Goal: Information Seeking & Learning: Learn about a topic

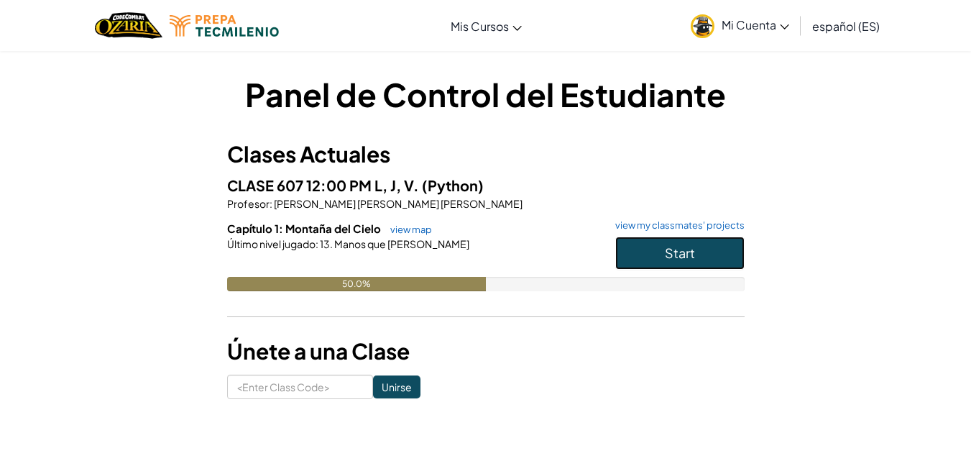
click at [675, 246] on span "Start" at bounding box center [680, 252] width 30 height 17
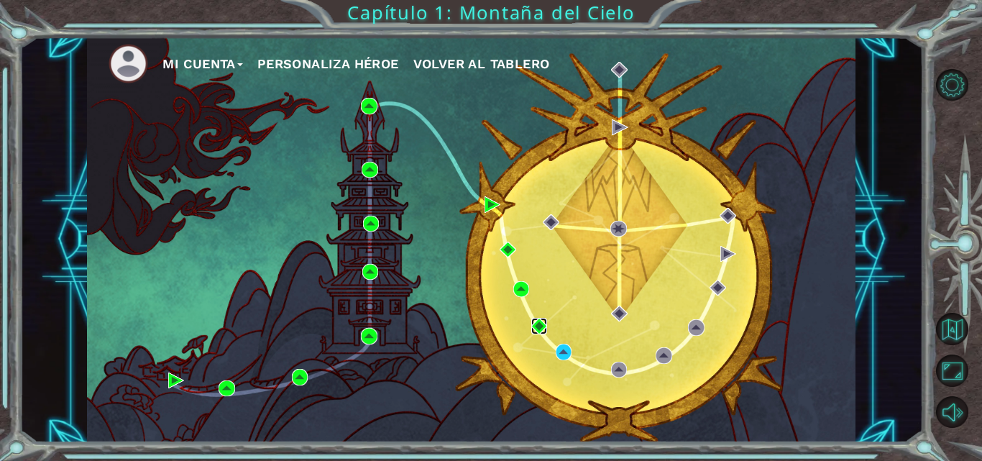
click at [536, 321] on img at bounding box center [539, 326] width 16 height 16
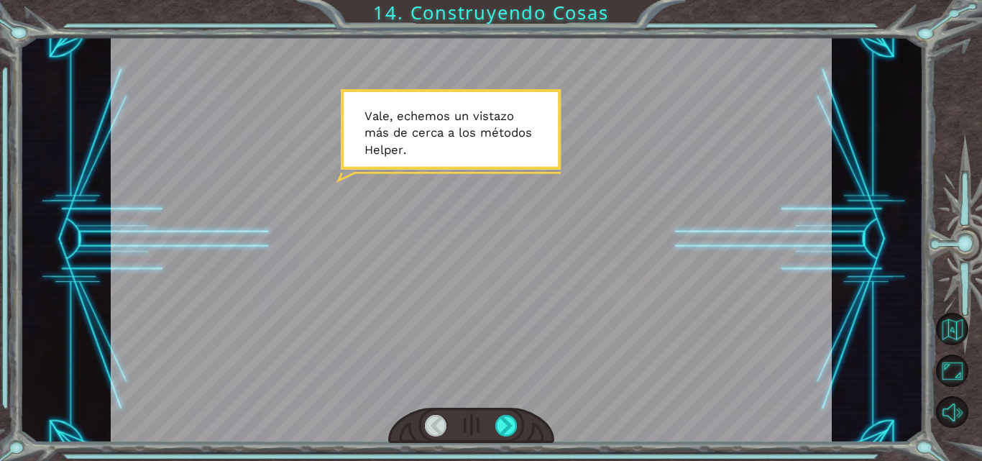
click at [639, 228] on div at bounding box center [471, 240] width 721 height 406
click at [966, 342] on button "Volver al Mapa" at bounding box center [952, 329] width 32 height 32
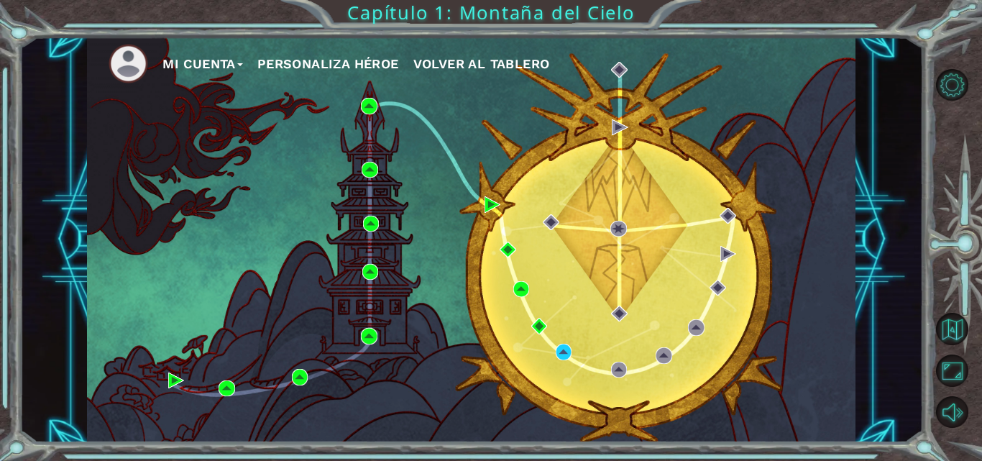
click at [338, 60] on button "Personaliza Héroe" at bounding box center [328, 64] width 142 height 22
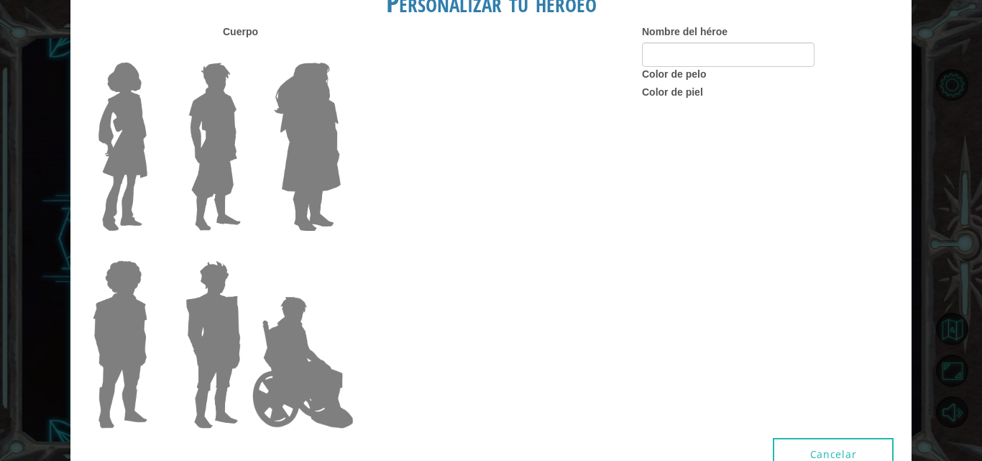
type input "Fersita"
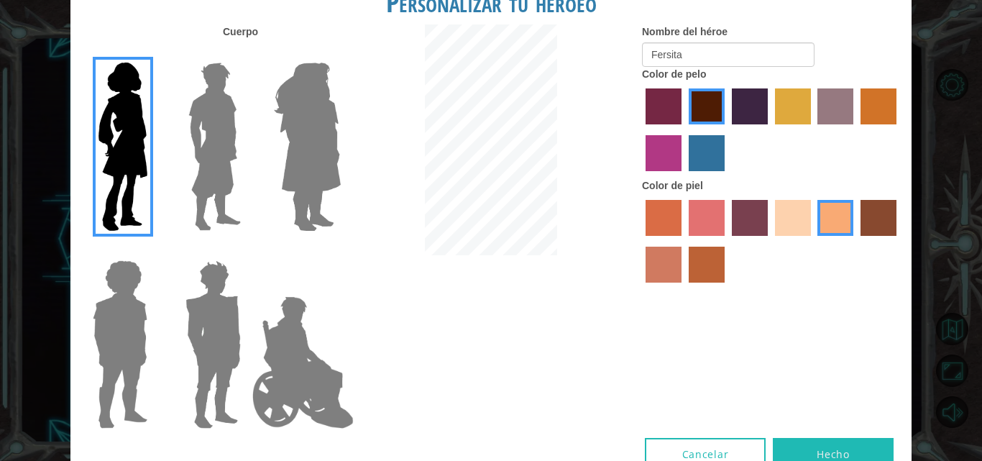
click at [219, 140] on img at bounding box center [215, 147] width 64 height 180
click at [247, 53] on input "Hero Lars" at bounding box center [247, 53] width 0 height 0
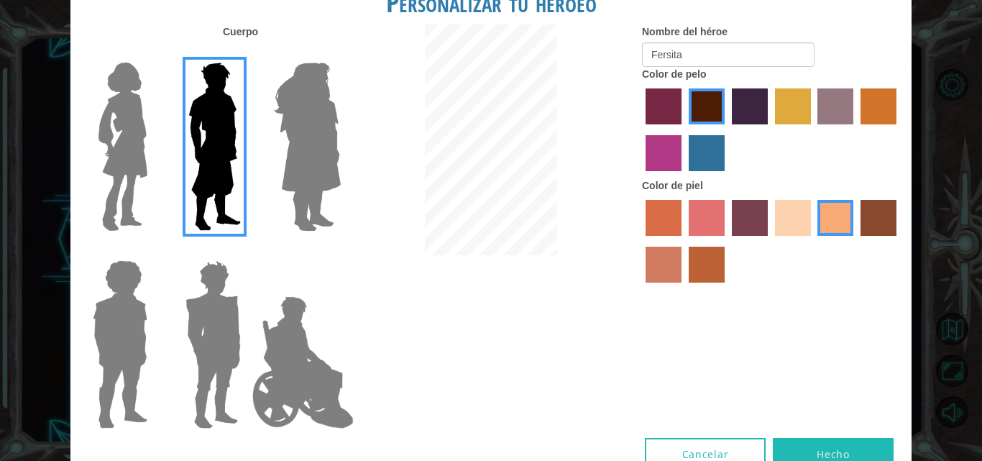
click at [308, 372] on img at bounding box center [303, 363] width 113 height 144
click at [340, 251] on input "Hero Jamie" at bounding box center [340, 251] width 0 height 0
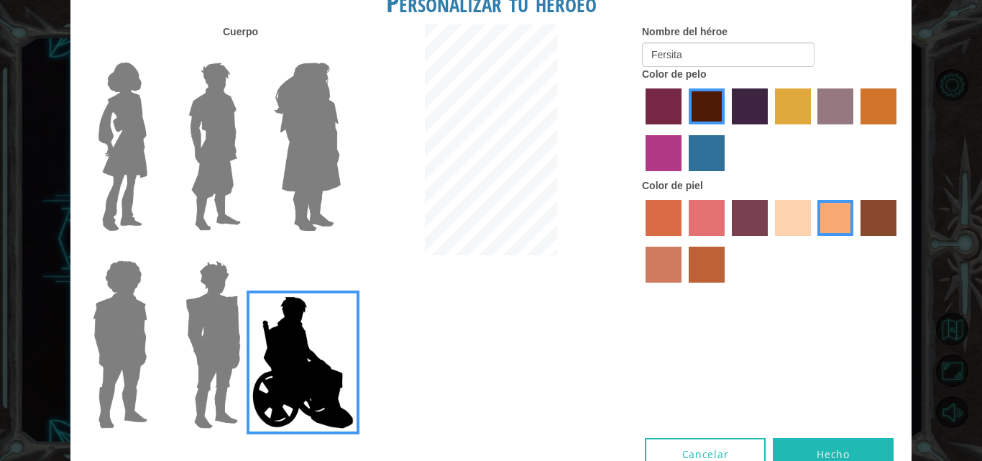
click at [248, 369] on img at bounding box center [303, 363] width 113 height 144
click at [340, 251] on input "Hero Jamie" at bounding box center [340, 251] width 0 height 0
click at [219, 337] on img at bounding box center [213, 345] width 67 height 180
click at [247, 251] on input "Hero Garnet" at bounding box center [247, 251] width 0 height 0
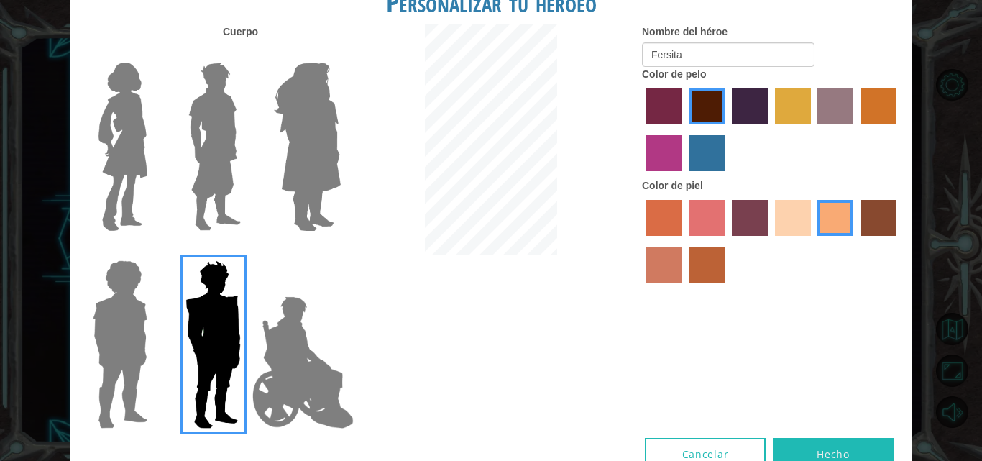
click at [320, 139] on img at bounding box center [307, 147] width 78 height 180
click at [340, 53] on input "Hero Amethyst" at bounding box center [340, 53] width 0 height 0
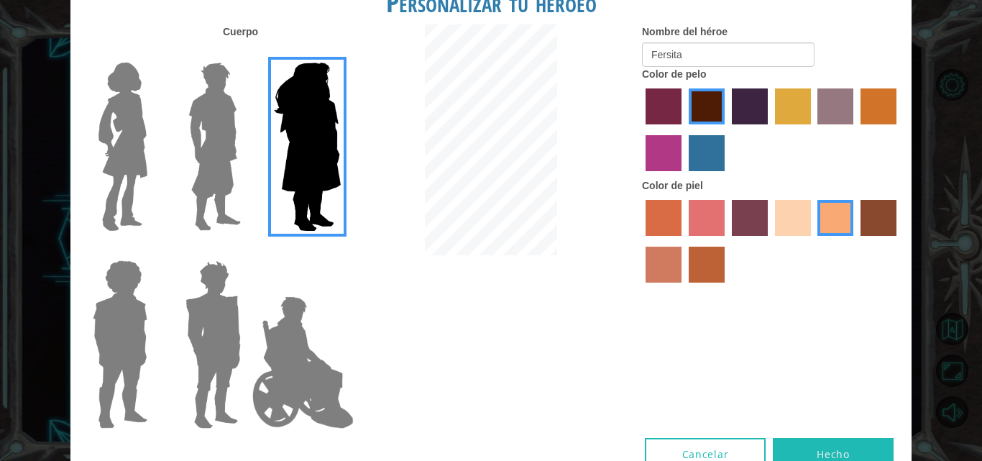
click at [160, 147] on div at bounding box center [116, 141] width 93 height 198
click at [129, 147] on img at bounding box center [123, 147] width 60 height 180
click at [153, 53] on input "Hero Connie" at bounding box center [153, 53] width 0 height 0
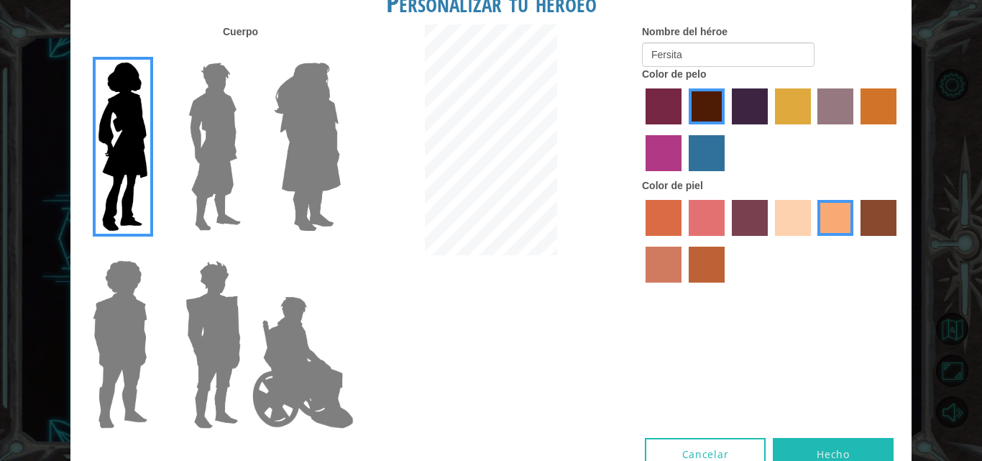
click at [137, 331] on img at bounding box center [120, 345] width 66 height 180
click at [153, 251] on input "Hero Steven" at bounding box center [153, 251] width 0 height 0
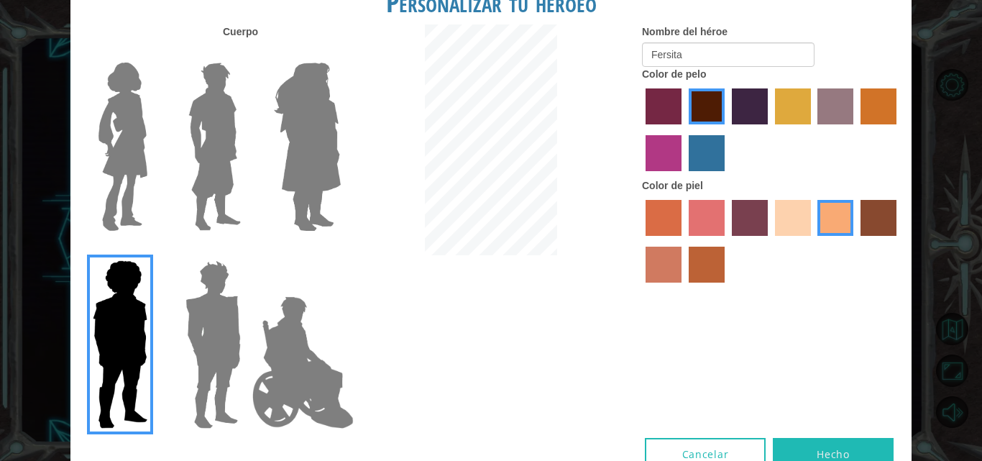
click at [131, 125] on img at bounding box center [123, 147] width 60 height 180
click at [153, 53] on input "Hero Connie" at bounding box center [153, 53] width 0 height 0
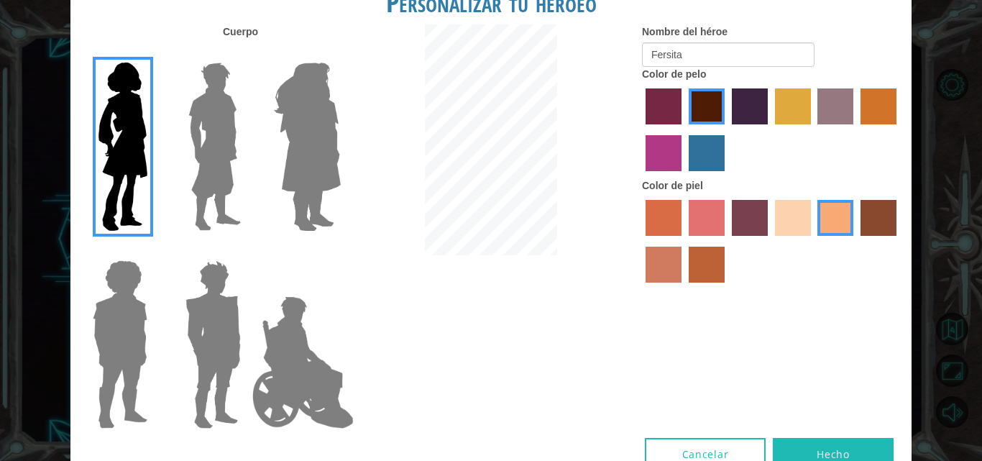
click at [754, 98] on label "hot purple hair color" at bounding box center [750, 106] width 36 height 36
click at [727, 129] on input "hot purple hair color" at bounding box center [727, 129] width 0 height 0
click at [662, 147] on label "medium red violet hair color" at bounding box center [664, 153] width 36 height 36
click at [899, 129] on input "medium red violet hair color" at bounding box center [899, 129] width 0 height 0
click at [709, 152] on label "lachmara hair color" at bounding box center [707, 153] width 36 height 36
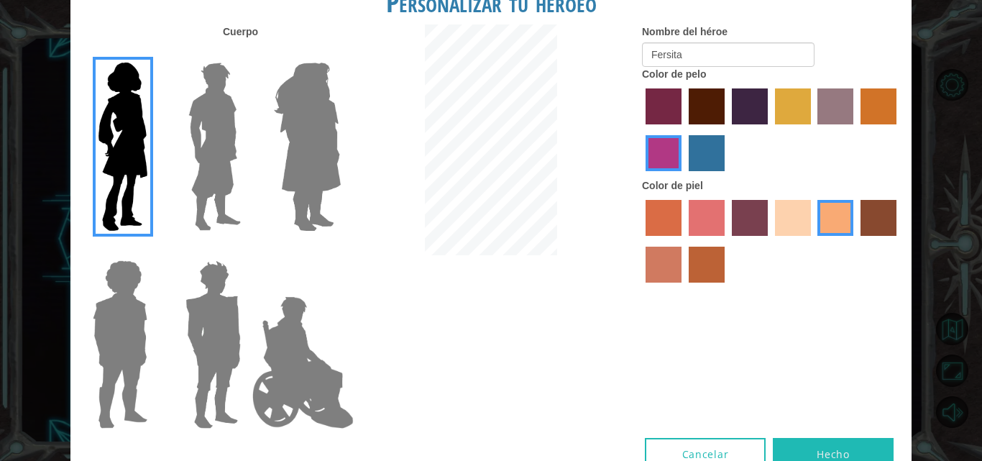
click at [684, 176] on input "lachmara hair color" at bounding box center [684, 176] width 0 height 0
click at [893, 104] on label "gold drop hair color" at bounding box center [879, 106] width 36 height 36
click at [856, 129] on input "gold drop hair color" at bounding box center [856, 129] width 0 height 0
click at [835, 101] on label "bazaar hair color" at bounding box center [836, 106] width 36 height 36
click at [813, 129] on input "bazaar hair color" at bounding box center [813, 129] width 0 height 0
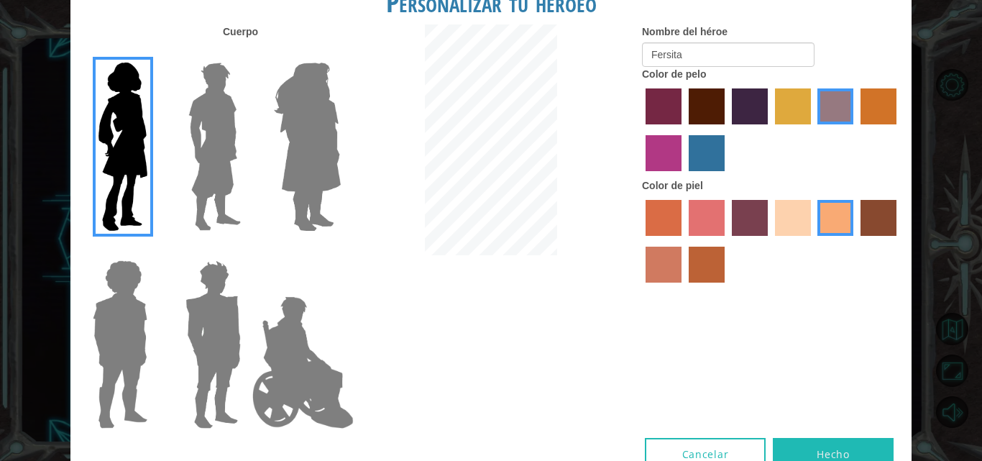
click at [800, 110] on label "tulip tree hair color" at bounding box center [793, 106] width 36 height 36
click at [770, 129] on input "tulip tree hair color" at bounding box center [770, 129] width 0 height 0
click at [700, 95] on label "maroon hair color" at bounding box center [707, 106] width 36 height 36
click at [684, 129] on input "maroon hair color" at bounding box center [684, 129] width 0 height 0
click at [846, 445] on button "Hecho" at bounding box center [833, 454] width 121 height 32
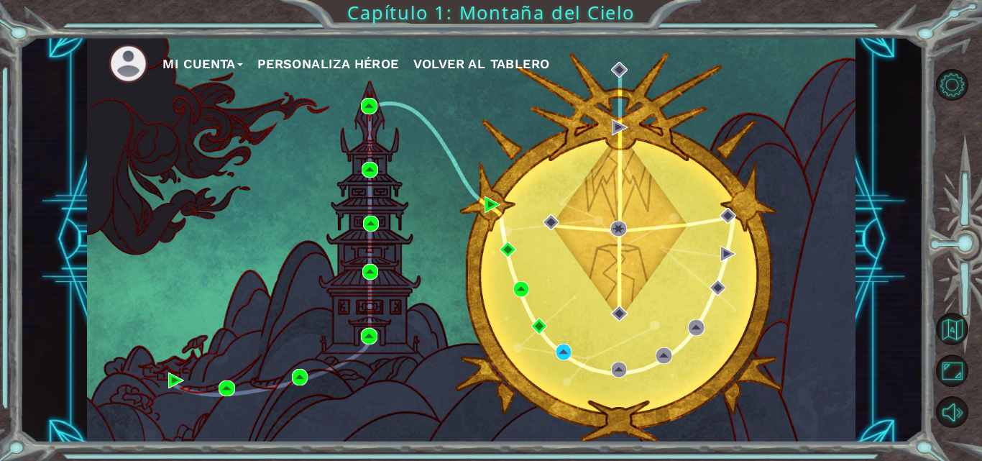
click at [58, 254] on div "Mi Cuenta Personaliza Héroe Volver al Tablero" at bounding box center [471, 240] width 904 height 406
click at [557, 350] on img at bounding box center [564, 352] width 16 height 16
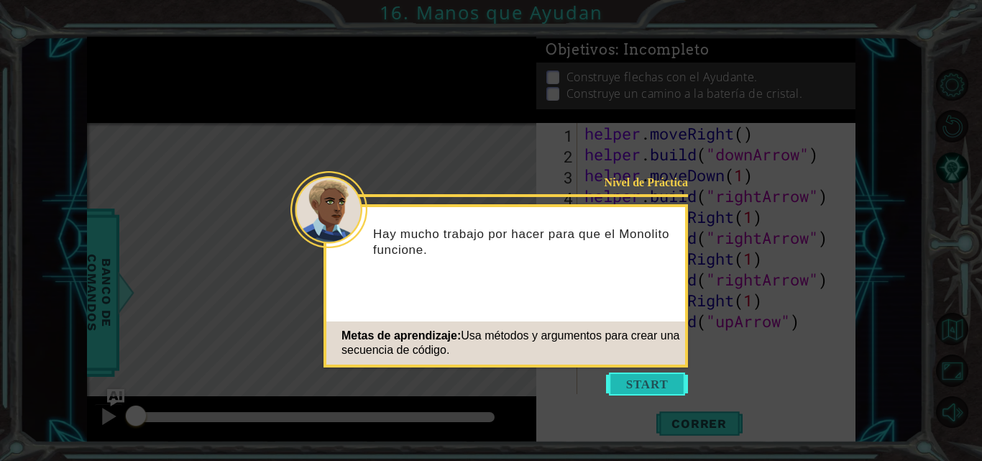
click at [638, 382] on button "Start" at bounding box center [647, 383] width 82 height 23
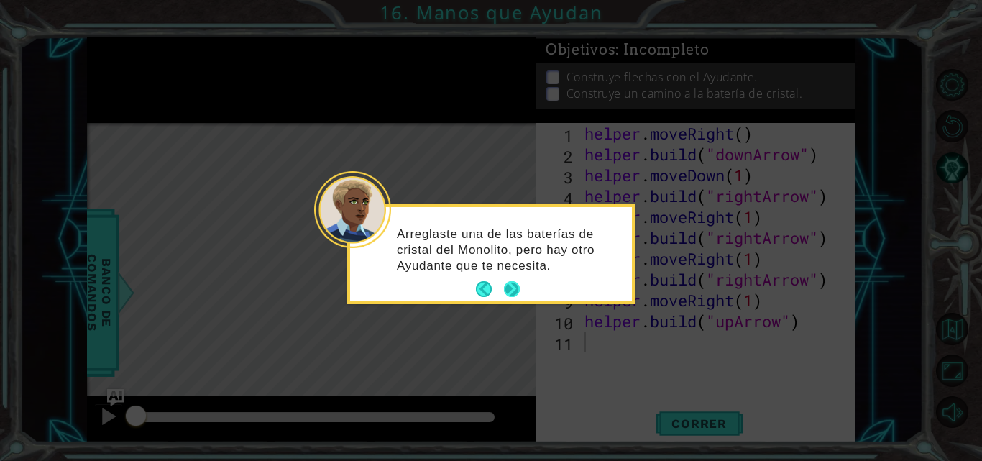
click at [511, 288] on button "Next" at bounding box center [512, 289] width 16 height 16
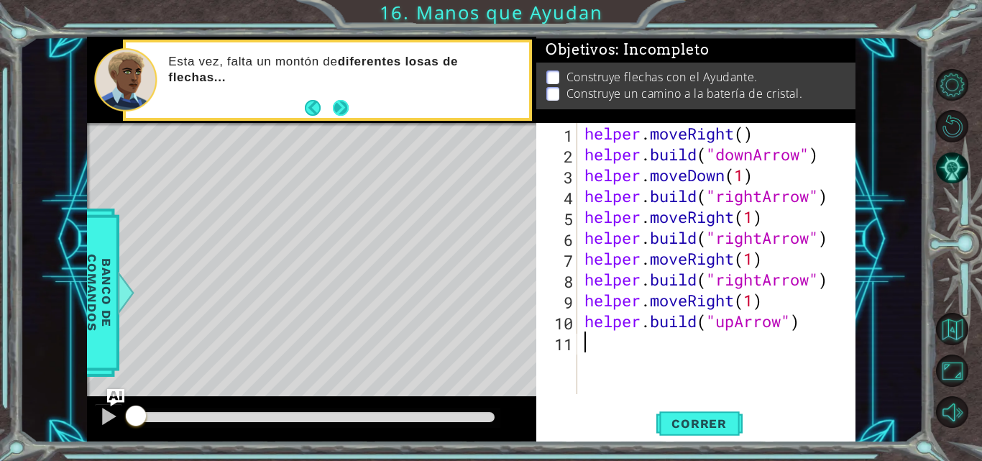
click at [342, 111] on button "Next" at bounding box center [341, 108] width 16 height 16
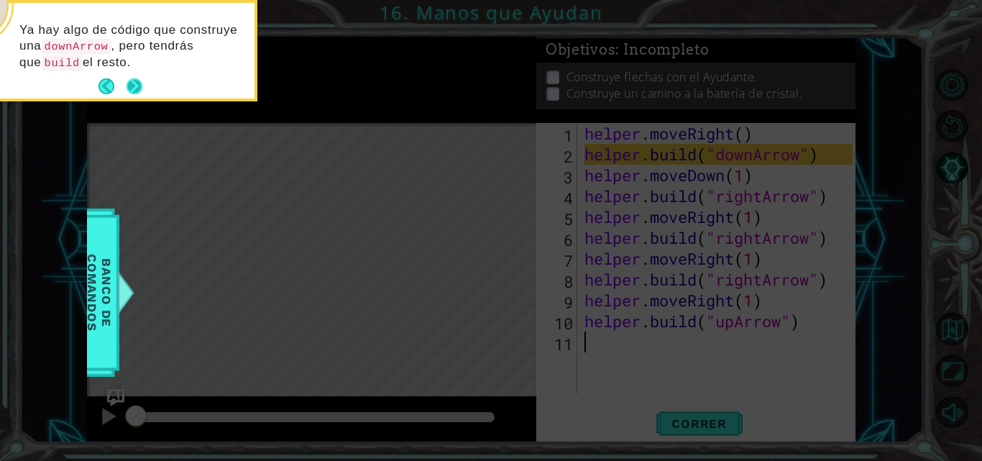
click at [134, 86] on button "Next" at bounding box center [135, 86] width 16 height 16
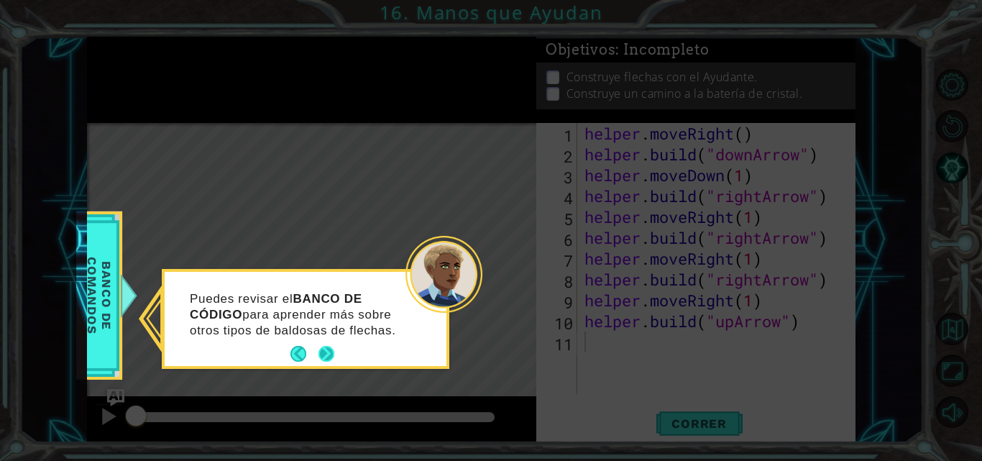
click at [329, 354] on button "Next" at bounding box center [327, 354] width 16 height 16
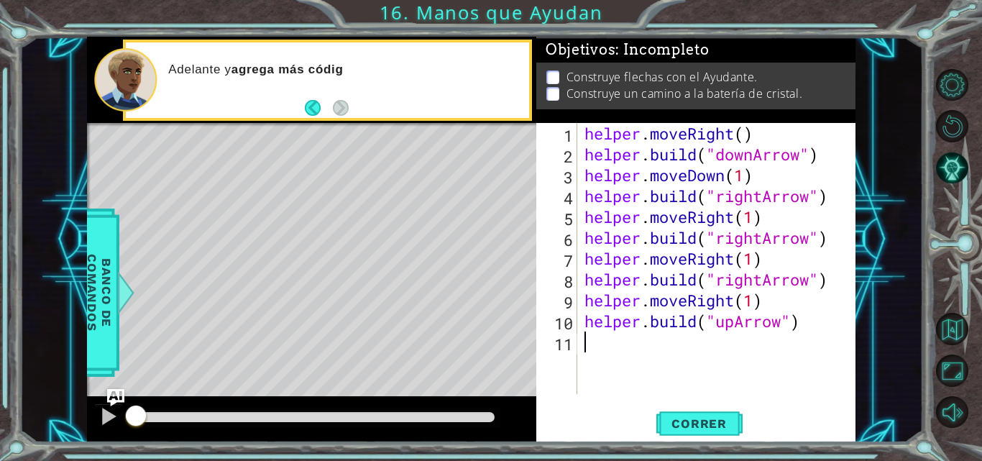
click at [635, 358] on div "helper . moveRight ( ) helper . build ( "downArrow" ) helper . moveDown ( 1 ) h…" at bounding box center [721, 279] width 278 height 313
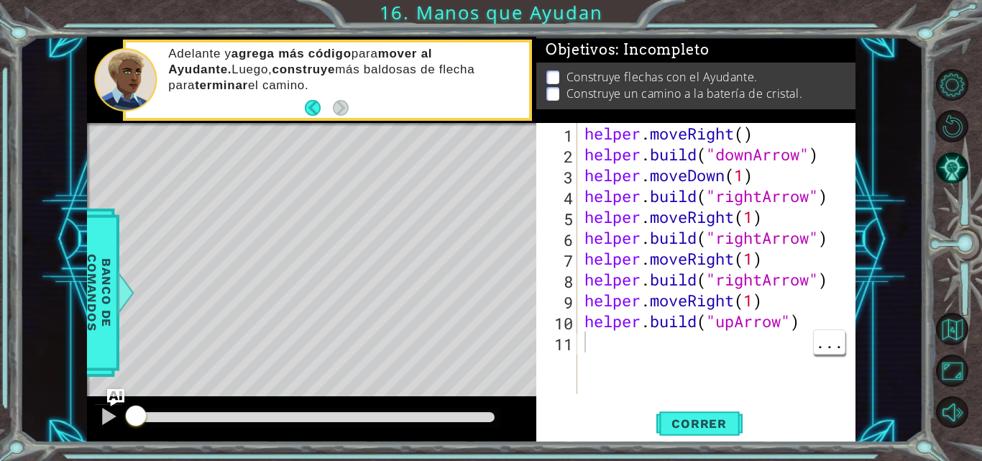
click at [879, 217] on div "1 ההההההההההההההההההההההההההההההההההההההההההההההההההההההההההההההההההההההההההההה…" at bounding box center [471, 240] width 904 height 406
click at [626, 351] on div "helper . moveRight ( ) helper . build ( "downArrow" ) helper . moveDown ( 1 ) h…" at bounding box center [721, 279] width 278 height 313
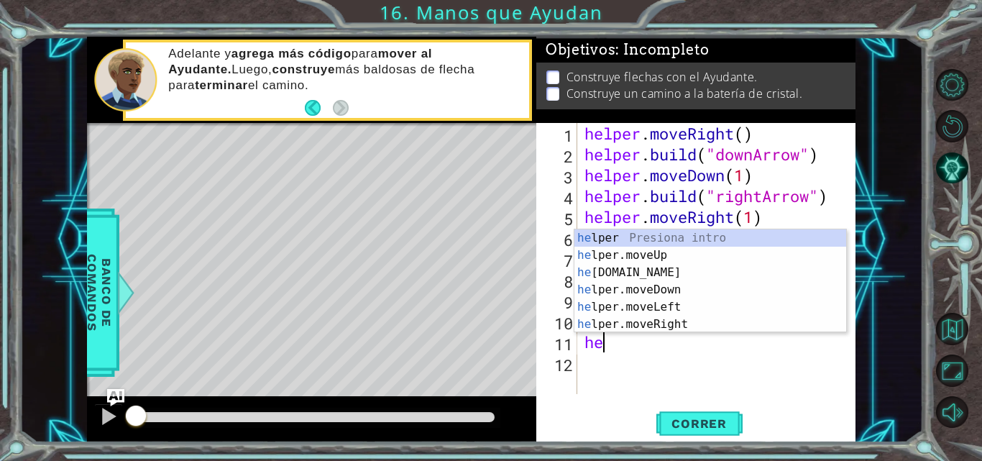
scroll to position [0, 1]
click at [651, 308] on div "hel per Presiona intro hel per.moveUp Presiona intro hel per.moveDown Presiona …" at bounding box center [711, 298] width 272 height 138
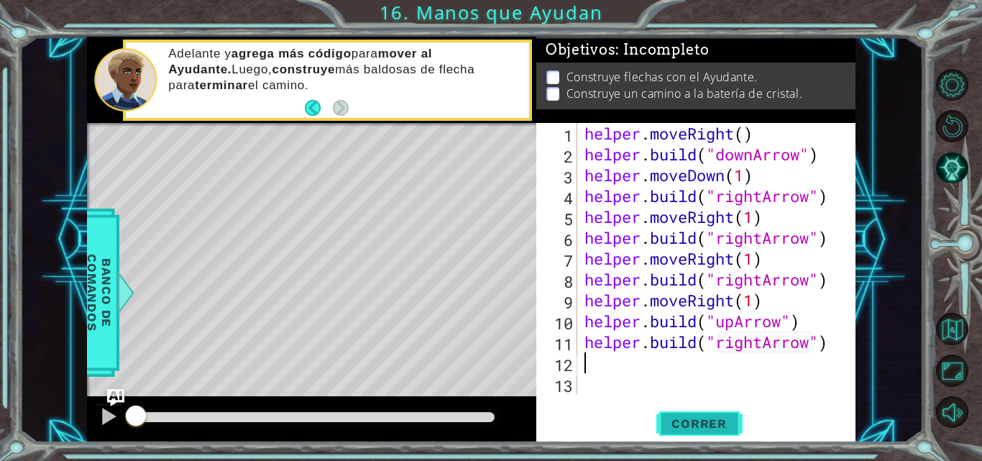
type textarea "[DOMAIN_NAME]("rightArrow")"
click at [702, 424] on span "Correr" at bounding box center [699, 423] width 84 height 14
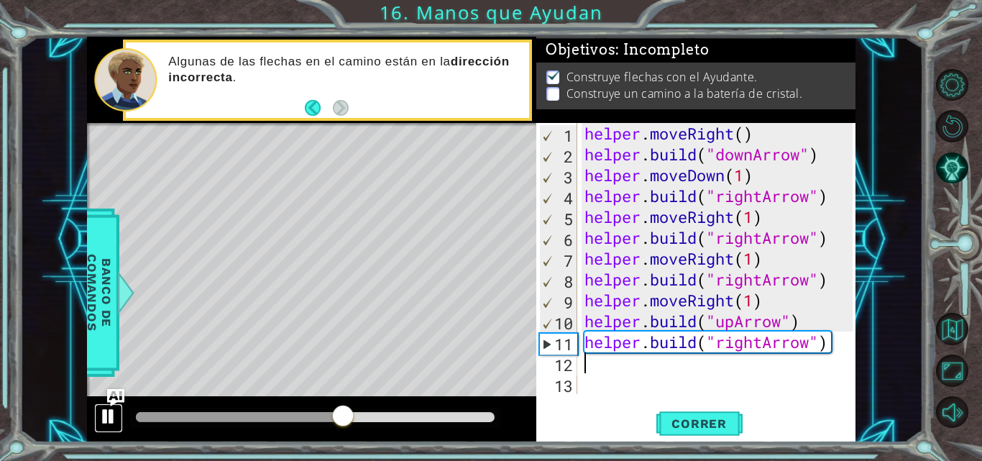
click at [105, 421] on div at bounding box center [108, 416] width 19 height 19
click at [689, 421] on span "Correr" at bounding box center [699, 423] width 84 height 14
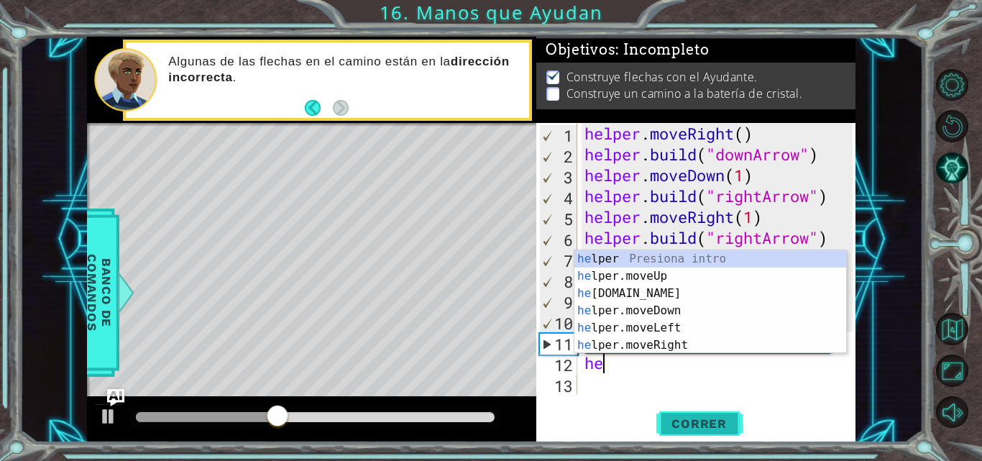
type textarea "her"
click at [662, 267] on div "he lpe r Presiona intro he lpe r .moveUp Presiona intro he lpe r .build Presion…" at bounding box center [711, 319] width 272 height 138
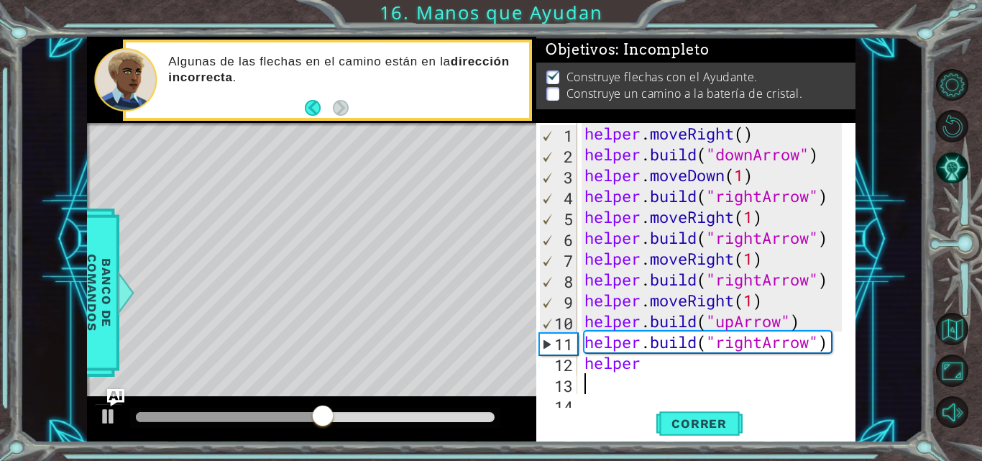
scroll to position [21, 0]
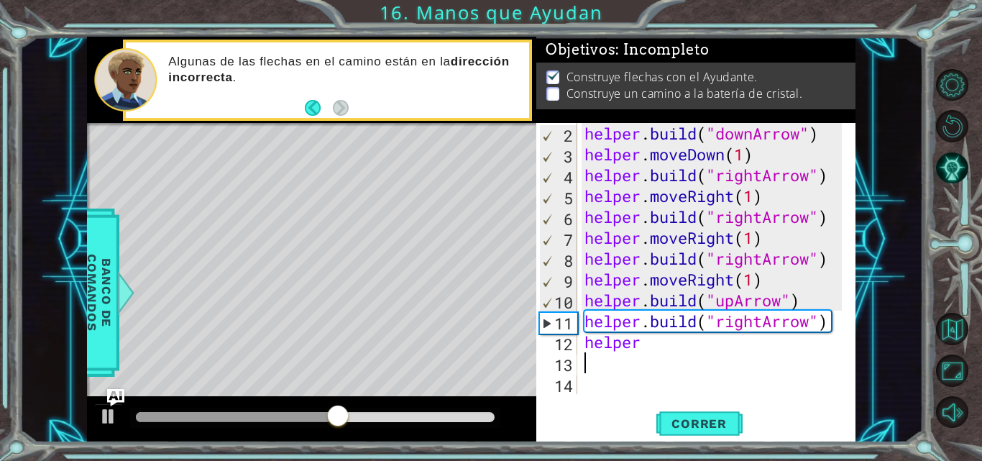
click at [688, 357] on div "helper . build ( "downArrow" ) helper . moveDown ( 1 ) helper . build ( "rightA…" at bounding box center [715, 279] width 267 height 313
click at [664, 355] on div "helper . build ( "downArrow" ) helper . moveDown ( 1 ) helper . build ( "rightA…" at bounding box center [715, 279] width 267 height 313
click at [618, 326] on div "helper . build ( "downArrow" ) helper . moveDown ( 1 ) helper . build ( "rightA…" at bounding box center [715, 279] width 267 height 313
type textarea "[DOMAIN_NAME]("rightArrow")"
click at [649, 360] on div "helper . build ( "downArrow" ) helper . moveDown ( 1 ) helper . build ( "rightA…" at bounding box center [715, 279] width 267 height 313
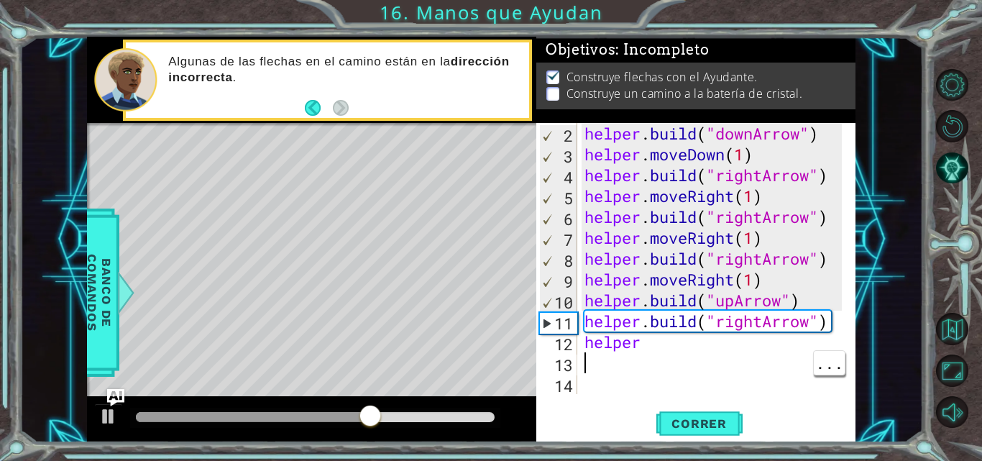
click at [624, 345] on div "helper . build ( "downArrow" ) helper . moveDown ( 1 ) helper . build ( "rightA…" at bounding box center [715, 279] width 267 height 313
type textarea "helper"
click at [664, 353] on div "helper . build ( "downArrow" ) helper . moveDown ( 1 ) helper . build ( "rightA…" at bounding box center [715, 279] width 267 height 313
click at [631, 346] on div "helper . build ( "downArrow" ) helper . moveDown ( 1 ) helper . build ( "rightA…" at bounding box center [715, 279] width 267 height 313
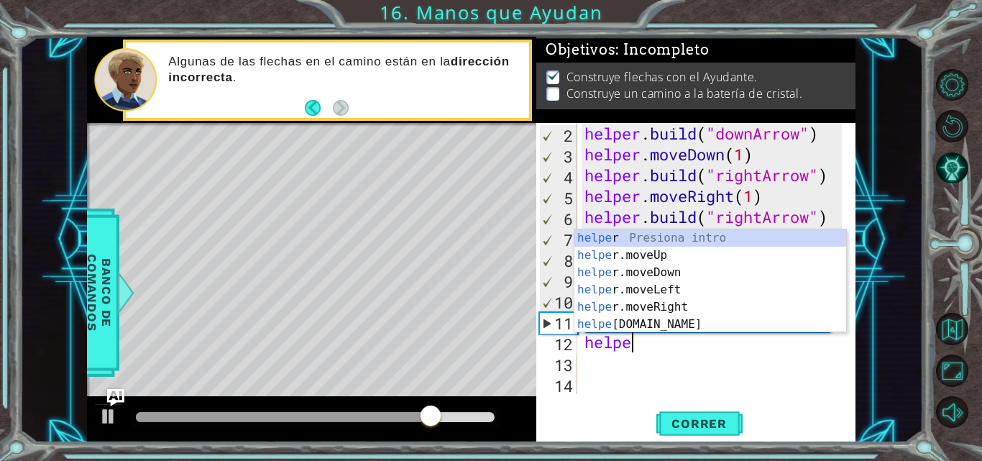
click at [674, 261] on div "helpe r Presiona intro helpe r.moveUp Presiona intro helpe r.moveDown Presiona …" at bounding box center [711, 298] width 272 height 138
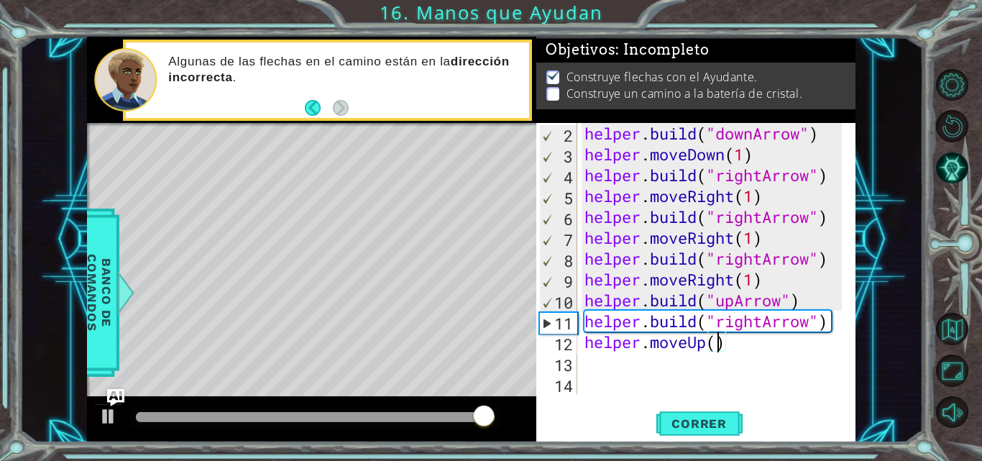
scroll to position [0, 6]
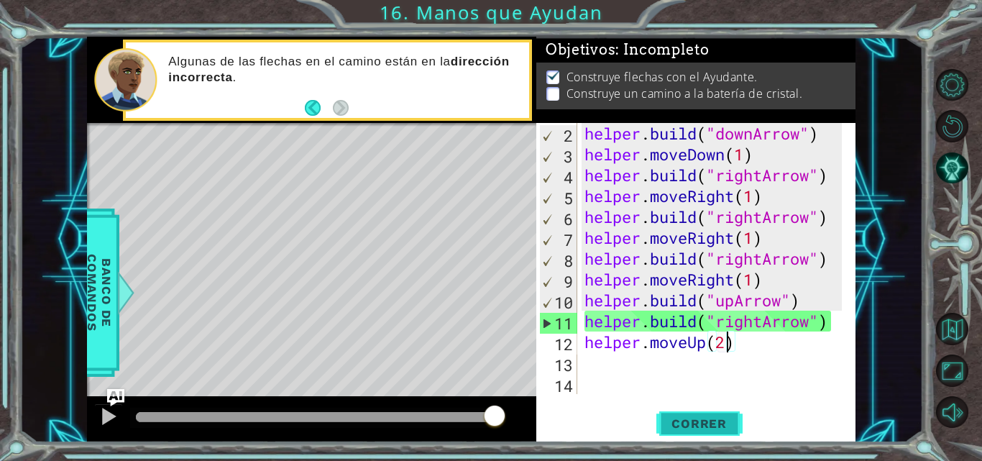
type textarea "helper.moveUp(2)"
click at [675, 439] on button "Correr" at bounding box center [700, 424] width 86 height 32
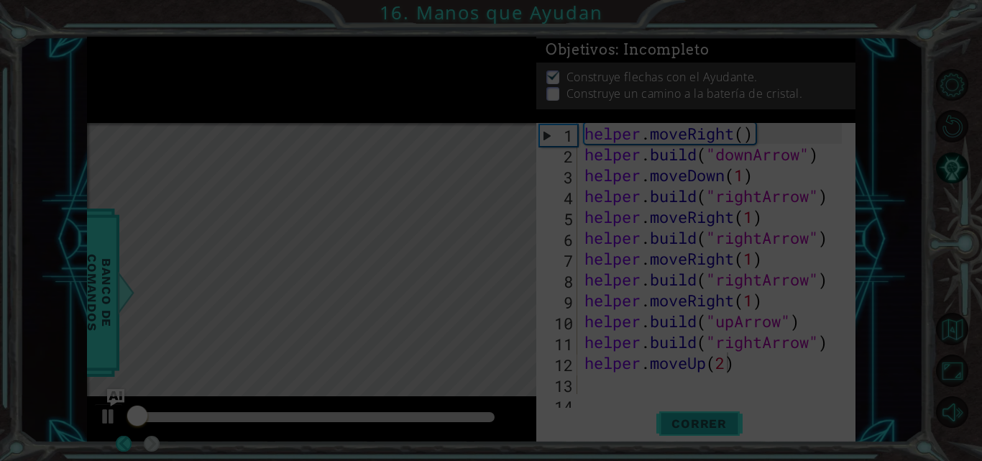
scroll to position [0, 0]
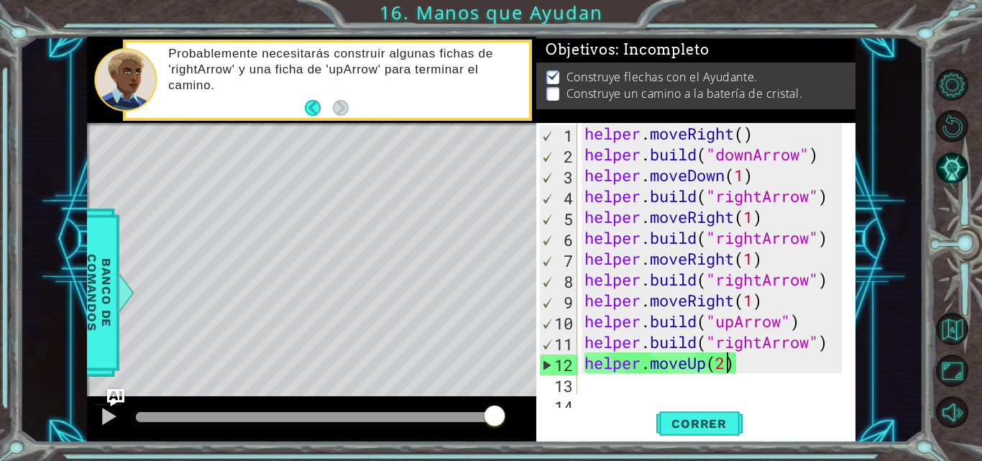
click at [612, 385] on div "helper . moveRight ( ) helper . build ( "downArrow" ) helper . moveDown ( 1 ) h…" at bounding box center [715, 279] width 267 height 313
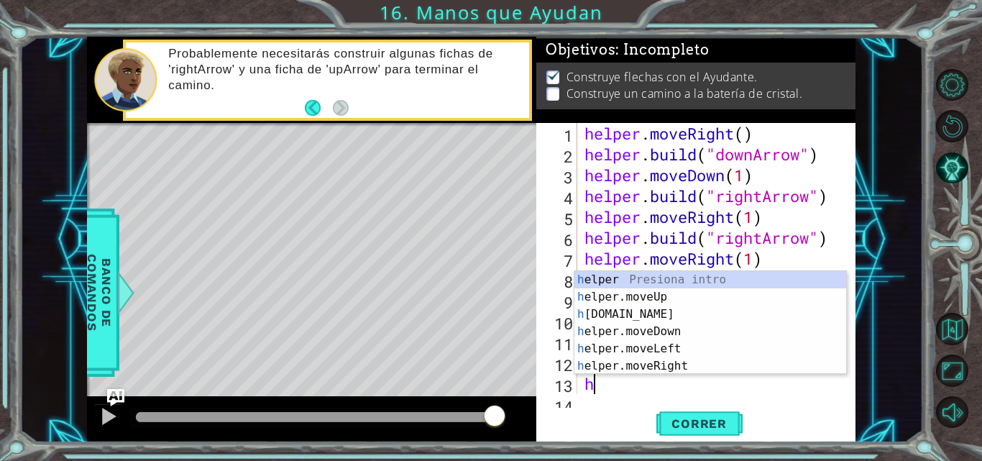
scroll to position [21, 0]
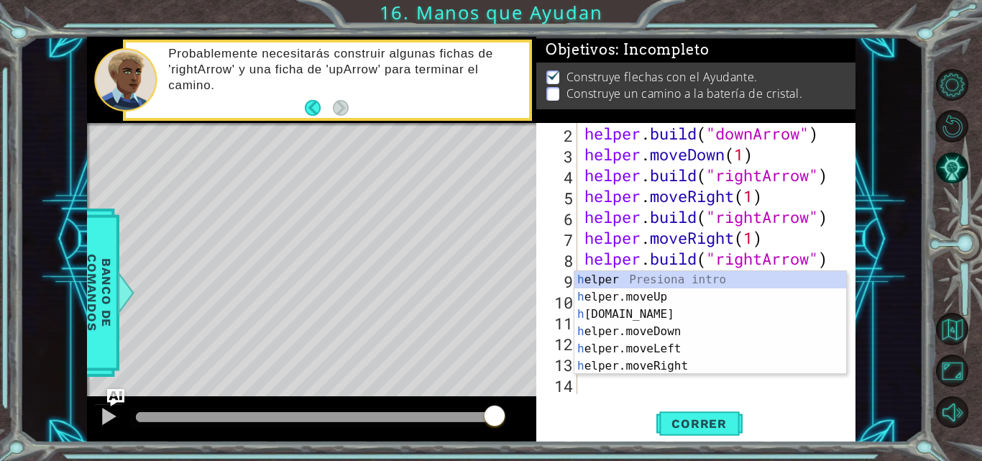
click at [866, 269] on div "1 ההההההההההההההההההההההההההההההההההההההההההההההההההההההההההההההההההההההההההההה…" at bounding box center [471, 240] width 904 height 406
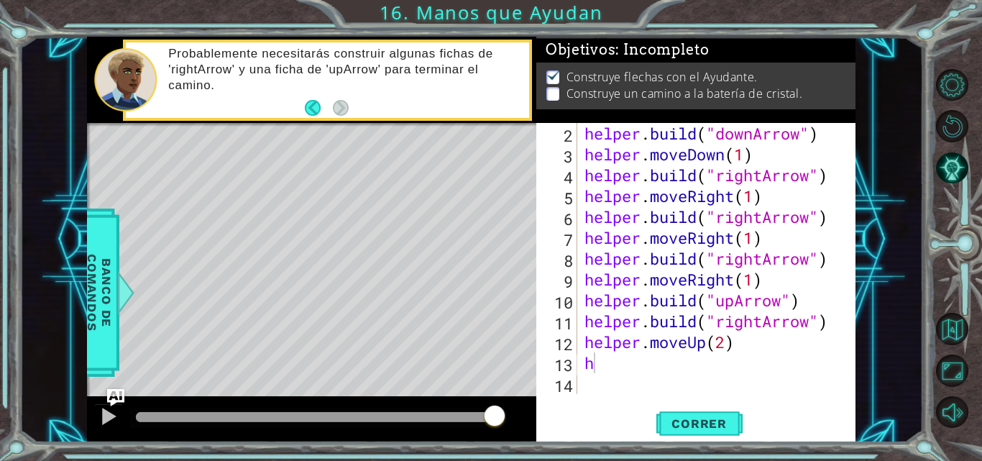
click at [698, 352] on div "helper . build ( "downArrow" ) helper . moveDown ( 1 ) helper . build ( "rightA…" at bounding box center [715, 279] width 267 height 313
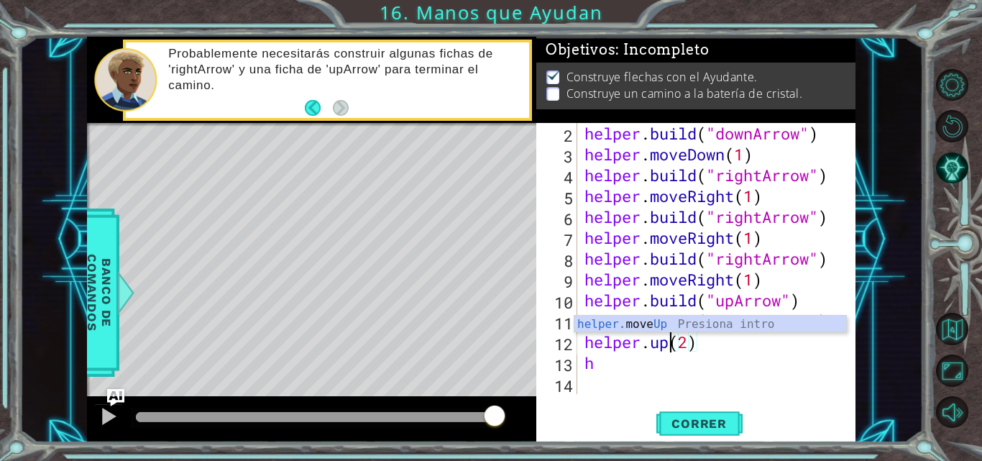
scroll to position [0, 4]
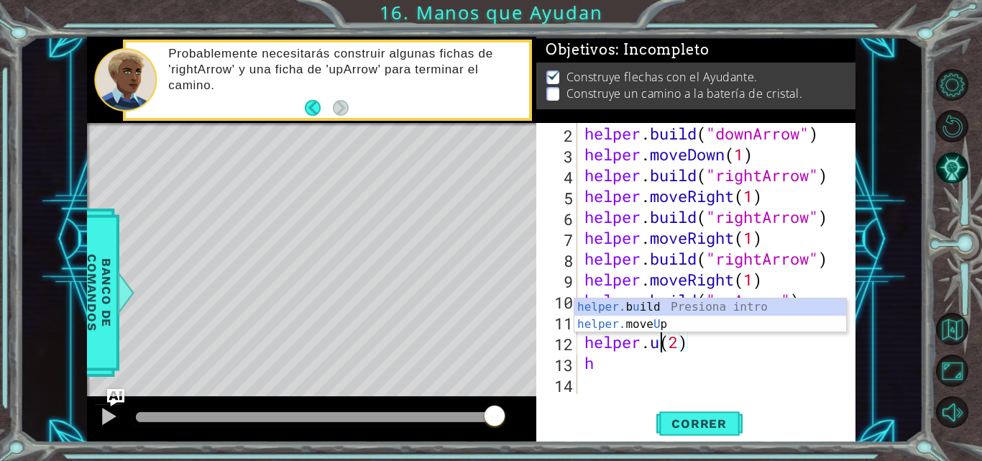
type textarea "helper.(2)"
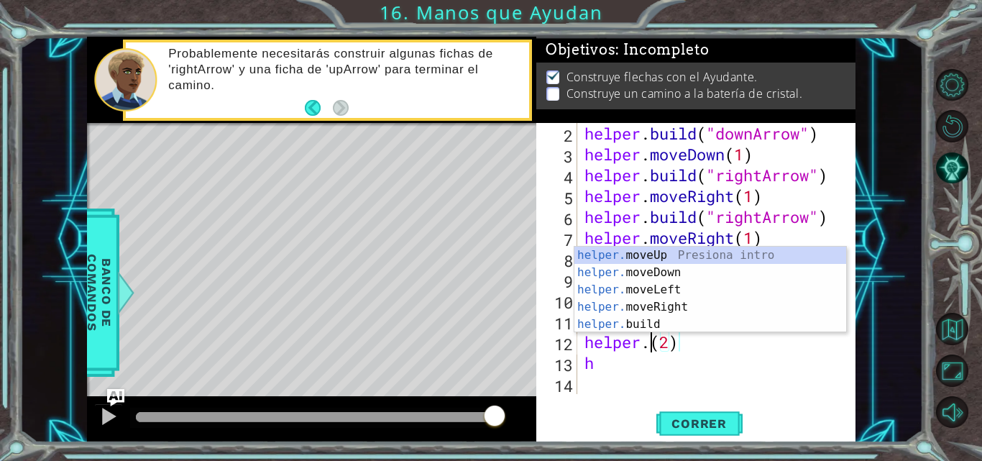
scroll to position [0, 4]
click at [745, 384] on div "helper . build ( "downArrow" ) helper . moveDown ( 1 ) helper . build ( "rightA…" at bounding box center [715, 279] width 267 height 313
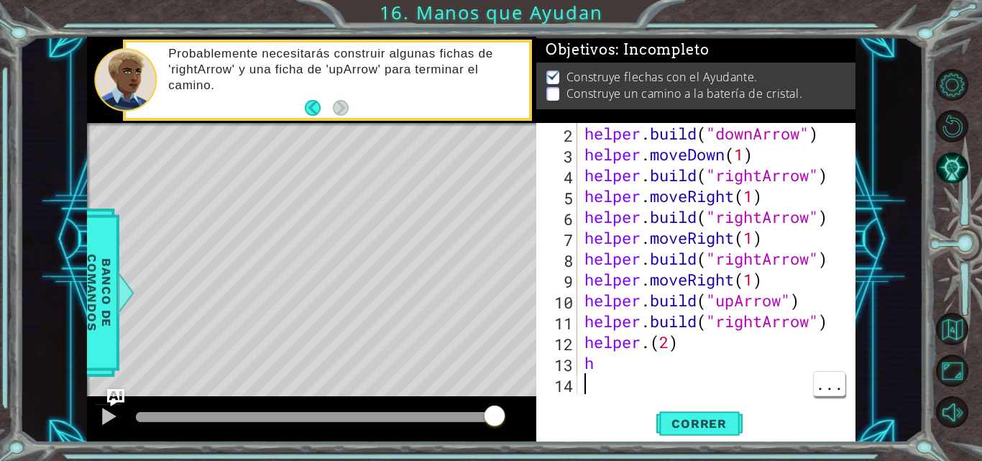
scroll to position [0, 0]
click at [695, 351] on div "helper . build ( "downArrow" ) helper . moveDown ( 1 ) helper . build ( "rightA…" at bounding box center [715, 279] width 267 height 313
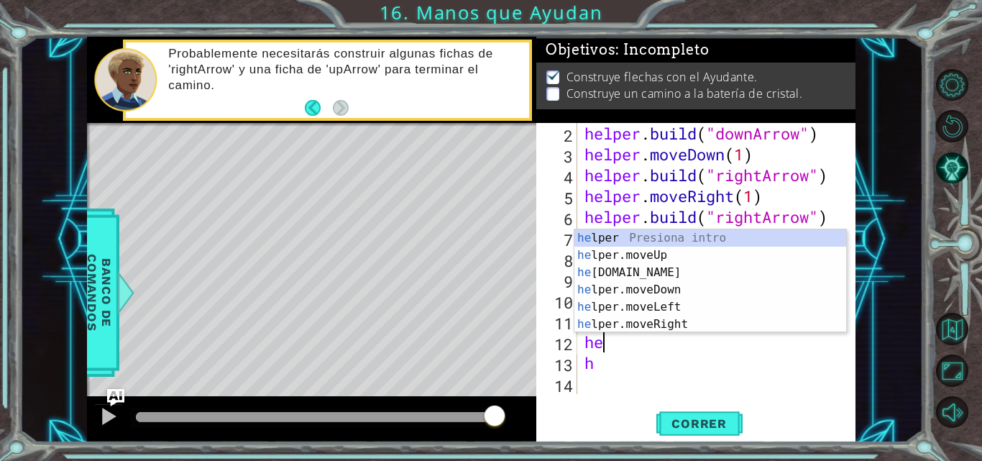
type textarea "h"
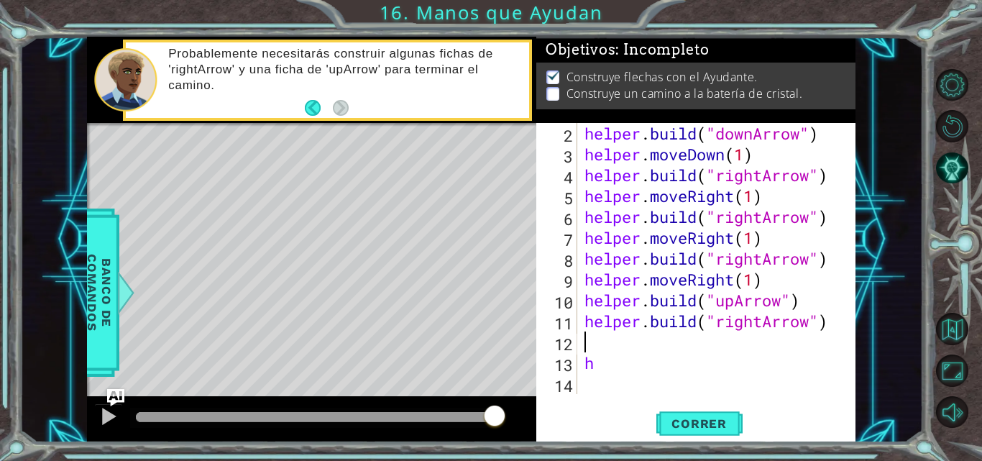
click at [613, 378] on div "helper . build ( "downArrow" ) helper . moveDown ( 1 ) helper . build ( "rightA…" at bounding box center [715, 279] width 267 height 313
click at [596, 366] on div "helper . build ( "downArrow" ) helper . moveDown ( 1 ) helper . build ( "rightA…" at bounding box center [715, 279] width 267 height 313
type textarea "h"
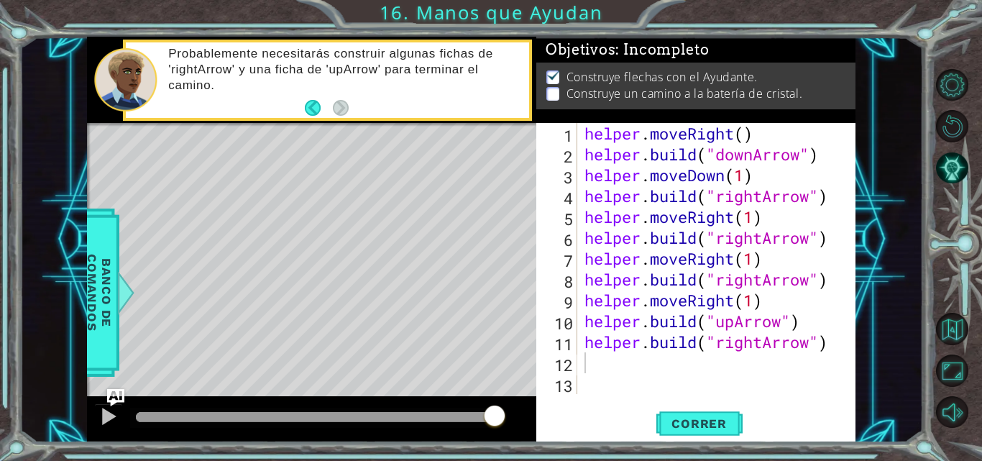
click at [902, 192] on div "1 ההההההההההההההההההההההההההההההההההההההההההההההההההההההההההההההההההההההההההההה…" at bounding box center [471, 240] width 904 height 406
